Goal: Task Accomplishment & Management: Use online tool/utility

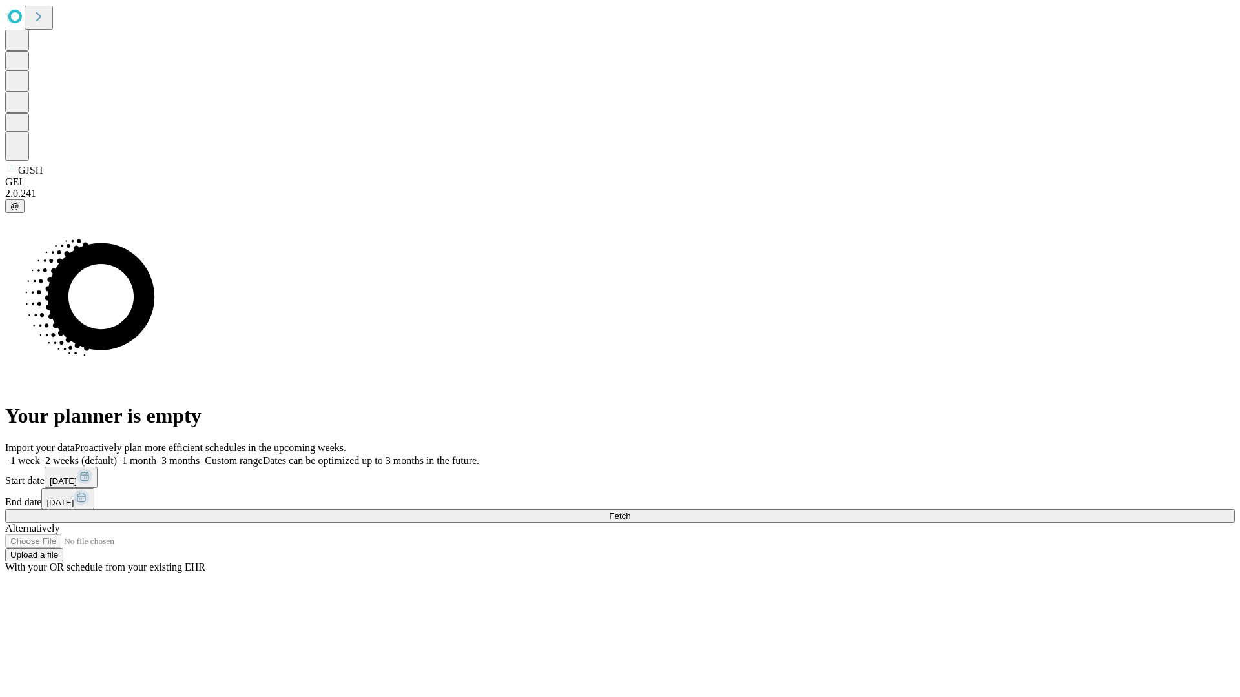
click at [630, 511] on span "Fetch" at bounding box center [619, 516] width 21 height 10
